Goal: Task Accomplishment & Management: Use online tool/utility

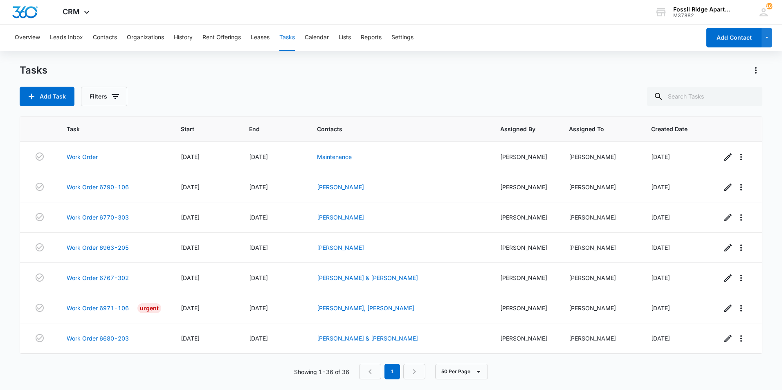
scroll to position [877, 0]
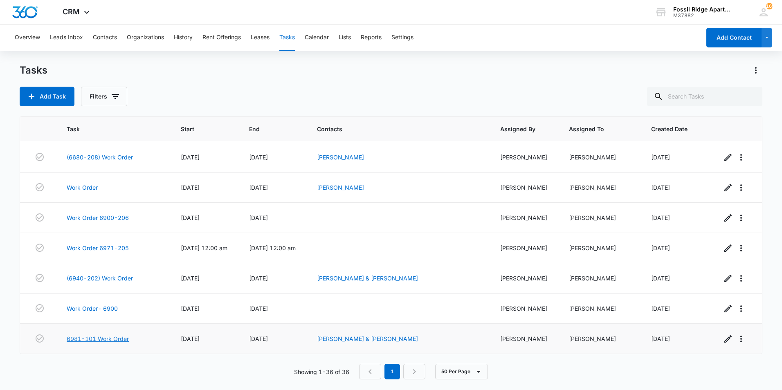
click at [94, 341] on link "6981-101 Work Order" at bounding box center [98, 338] width 62 height 9
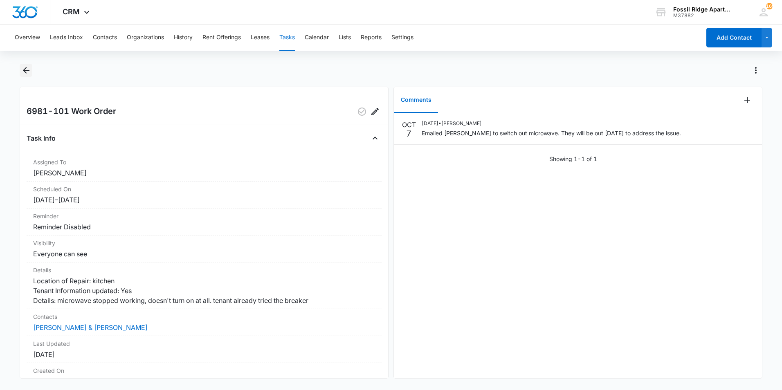
click at [25, 73] on icon "Back" at bounding box center [26, 70] width 10 height 10
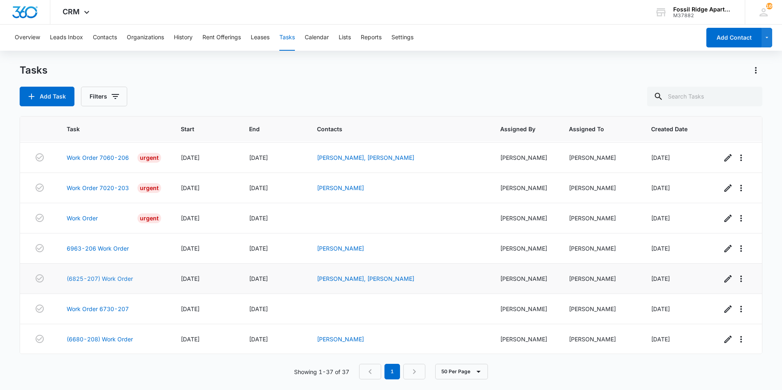
scroll to position [907, 0]
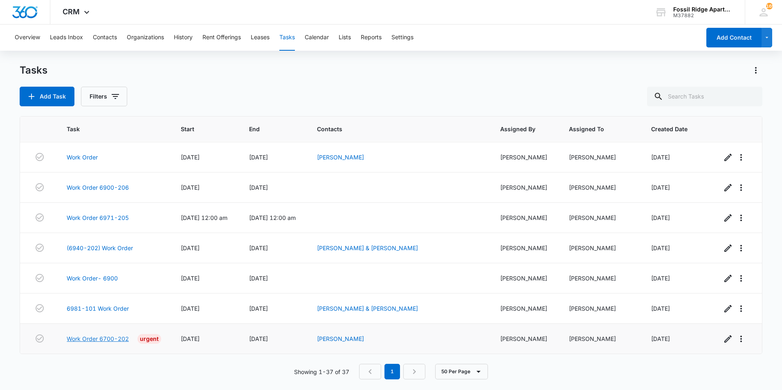
click at [99, 337] on link "Work Order 6700-202" at bounding box center [98, 338] width 62 height 9
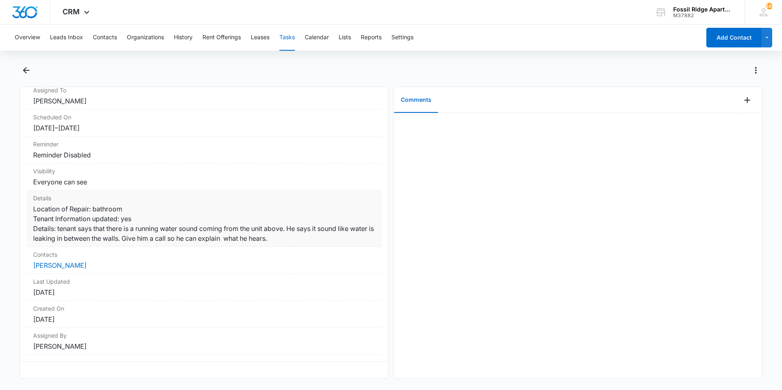
scroll to position [98, 0]
click at [63, 261] on link "[PERSON_NAME]" at bounding box center [60, 265] width 54 height 8
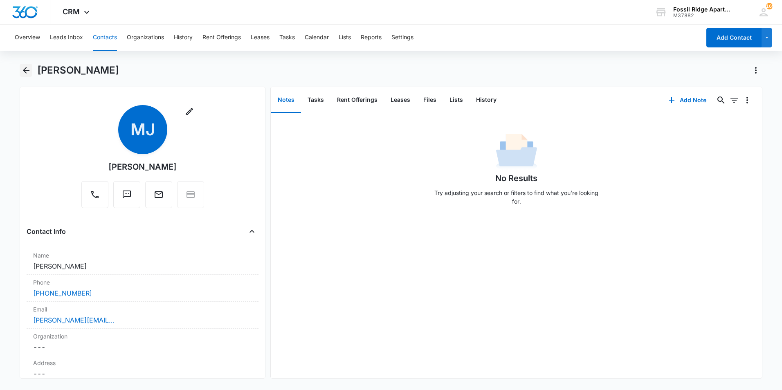
click at [23, 75] on button "Back" at bounding box center [26, 70] width 13 height 13
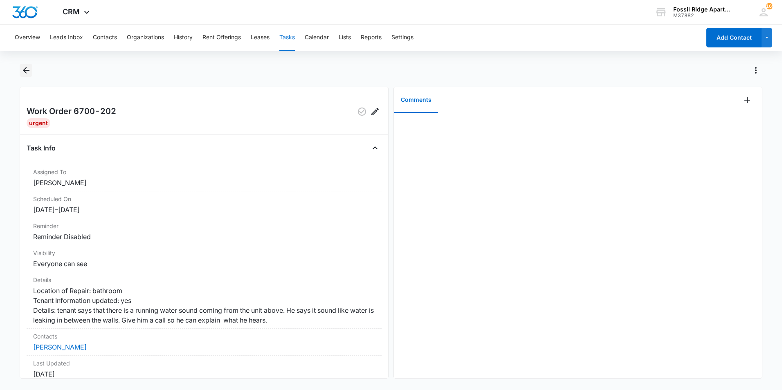
click at [27, 69] on icon "Back" at bounding box center [26, 70] width 10 height 10
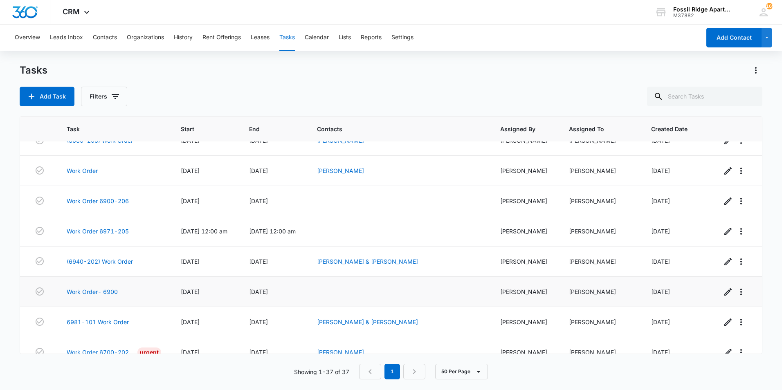
scroll to position [907, 0]
